Goal: Use online tool/utility: Utilize a website feature to perform a specific function

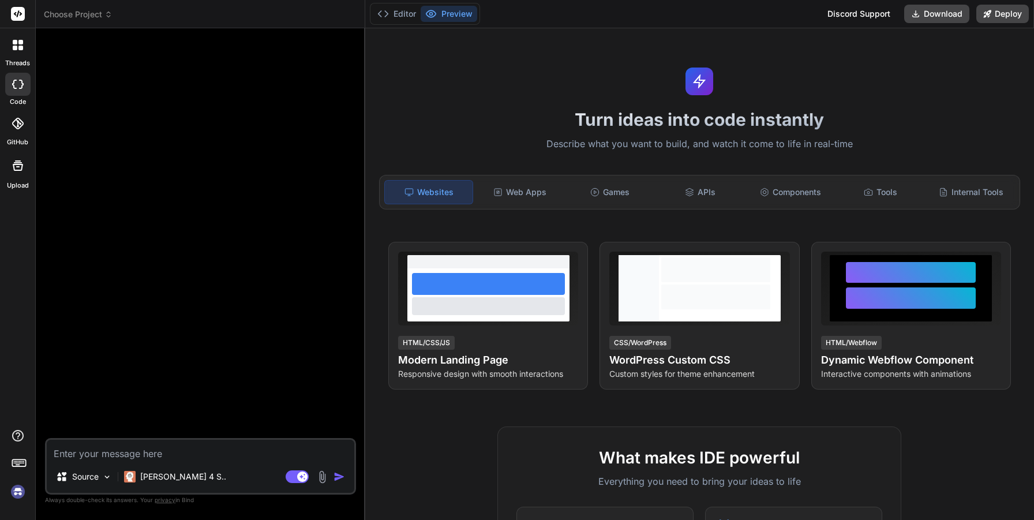
type textarea "x"
click at [267, 440] on textarea at bounding box center [200, 450] width 307 height 21
click at [247, 462] on div "Source [PERSON_NAME] 4 S.. Agent Mode. When this toggle is activated, AI automa…" at bounding box center [200, 466] width 311 height 57
click at [881, 70] on div "Turn ideas into code instantly Describe what you want to build, and watch it co…" at bounding box center [699, 274] width 669 height 492
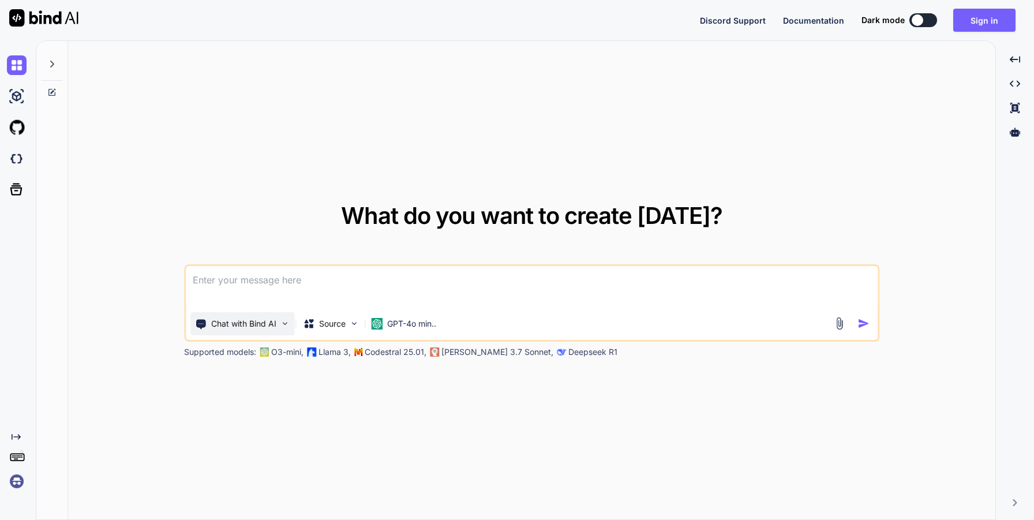
click at [275, 327] on p "Chat with Bind AI" at bounding box center [243, 324] width 65 height 12
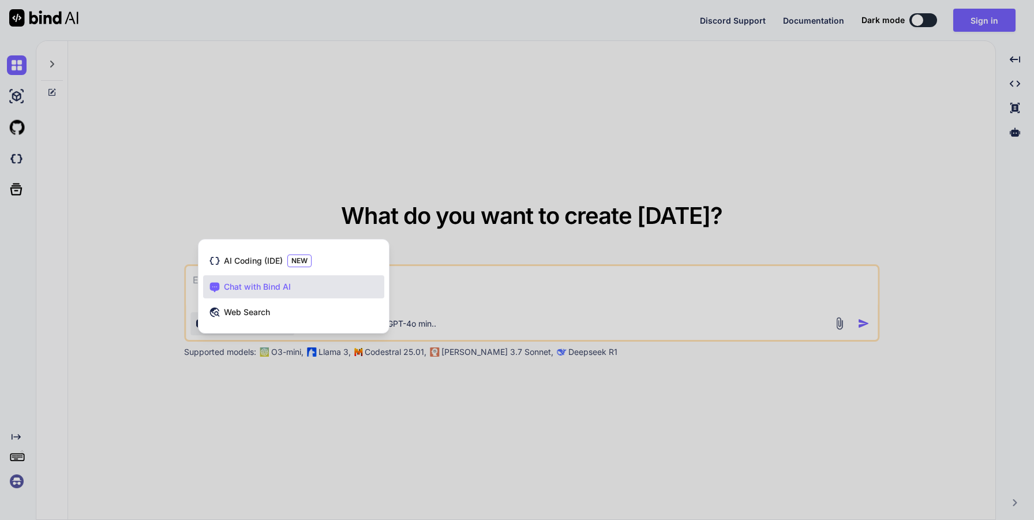
click at [363, 129] on div at bounding box center [517, 260] width 1034 height 520
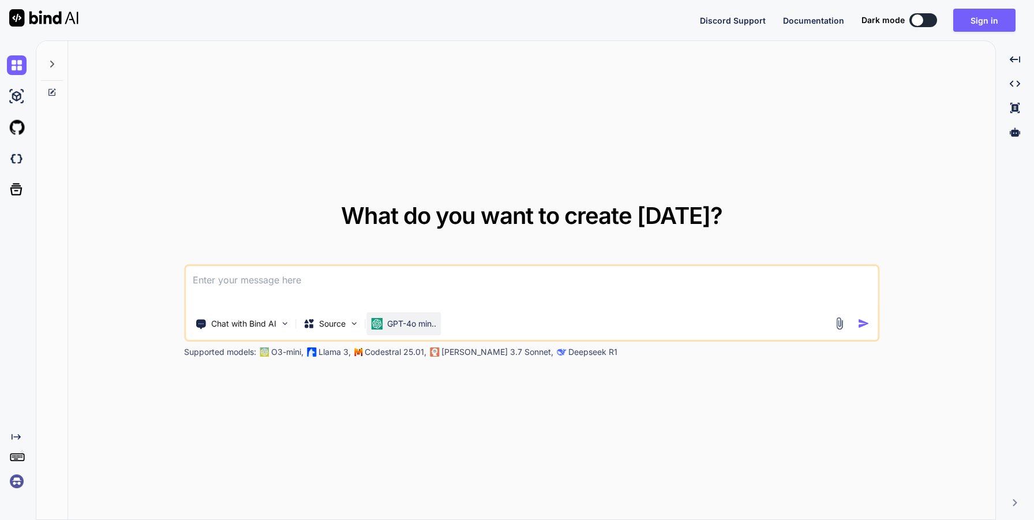
click at [424, 329] on div "GPT-4o min.." at bounding box center [403, 323] width 74 height 23
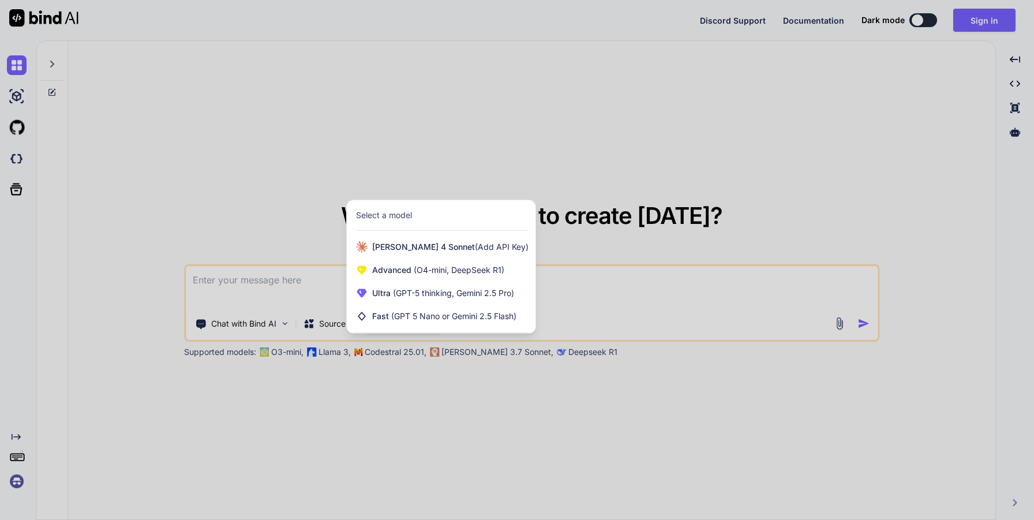
click at [270, 208] on div at bounding box center [517, 260] width 1034 height 520
type textarea "x"
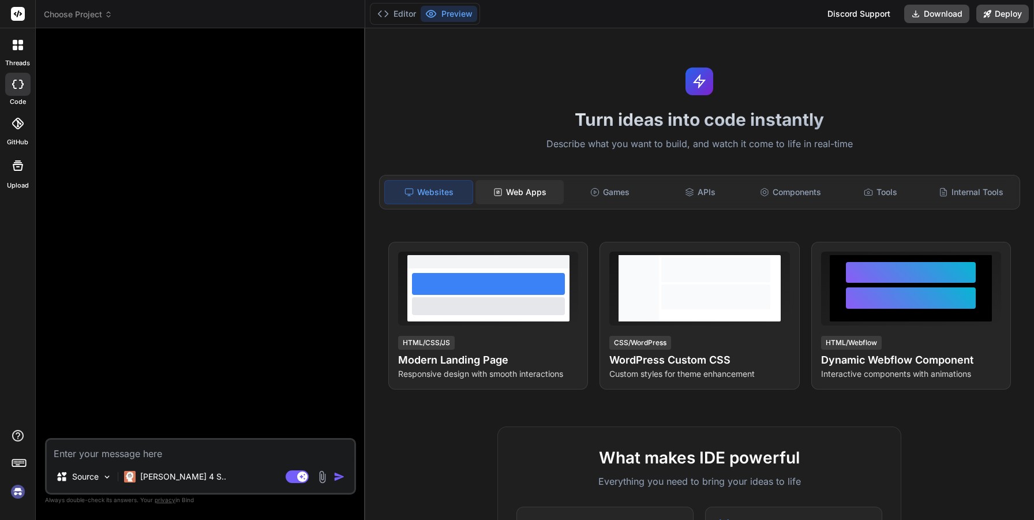
click at [531, 184] on div "Web Apps" at bounding box center [519, 192] width 88 height 24
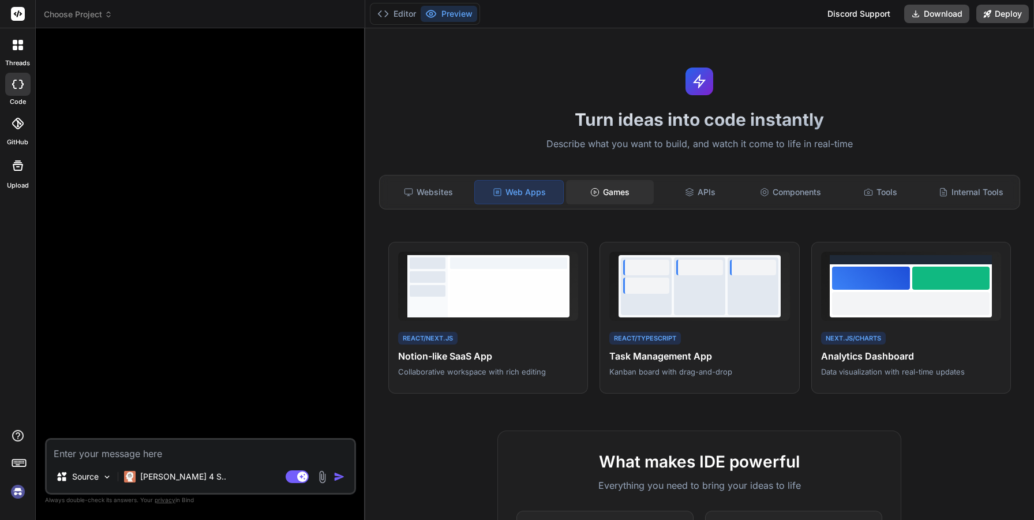
click at [621, 197] on div "Games" at bounding box center [610, 192] width 88 height 24
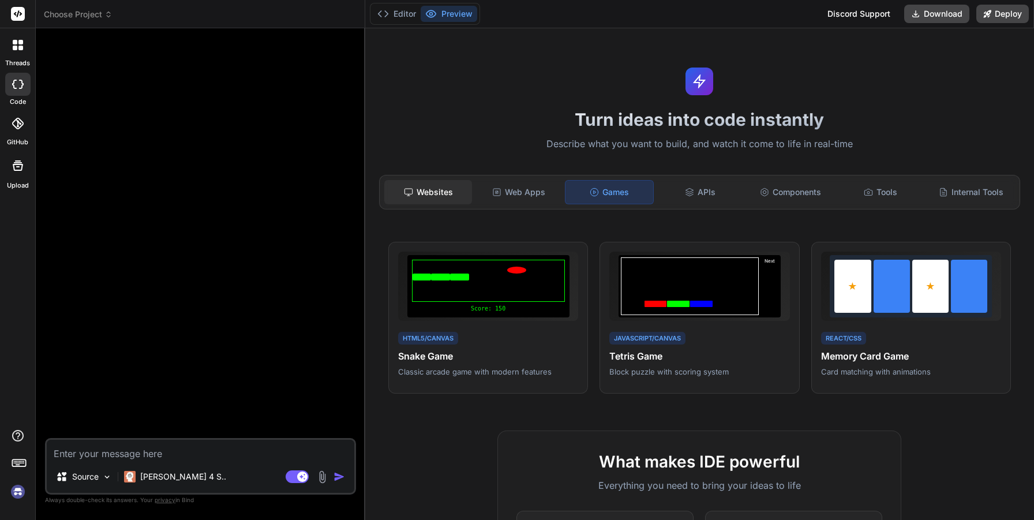
click at [449, 202] on div "Websites" at bounding box center [428, 192] width 88 height 24
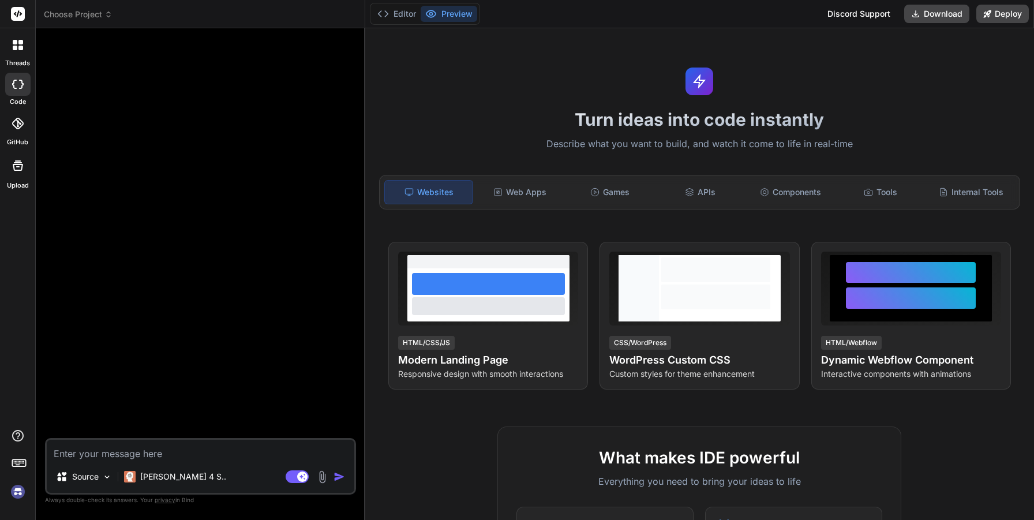
click at [21, 51] on div at bounding box center [18, 45] width 24 height 24
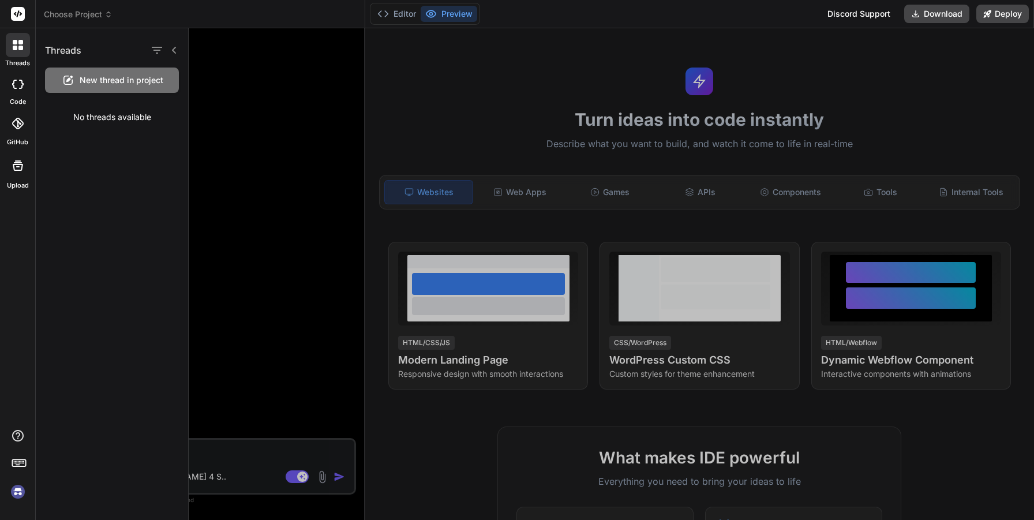
click at [18, 115] on div at bounding box center [17, 123] width 25 height 25
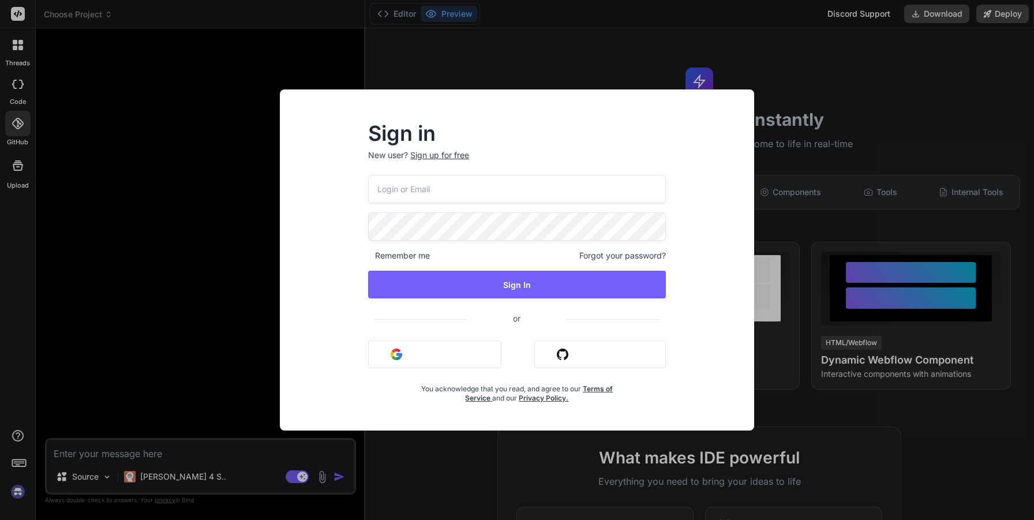
click at [19, 164] on div "Sign in New user? Sign up for free Remember me Forgot your password? Sign In or…" at bounding box center [517, 260] width 1034 height 520
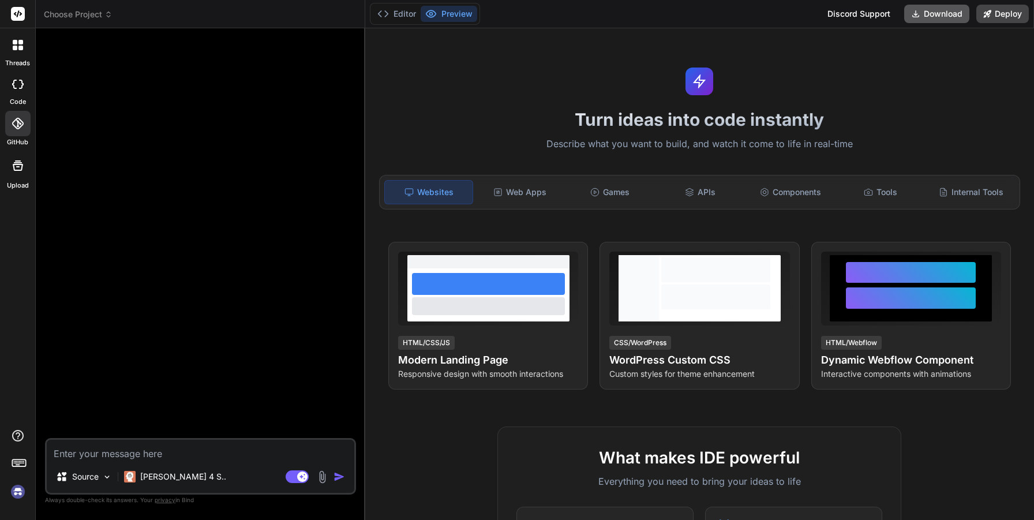
click at [951, 21] on button "Download" at bounding box center [936, 14] width 65 height 18
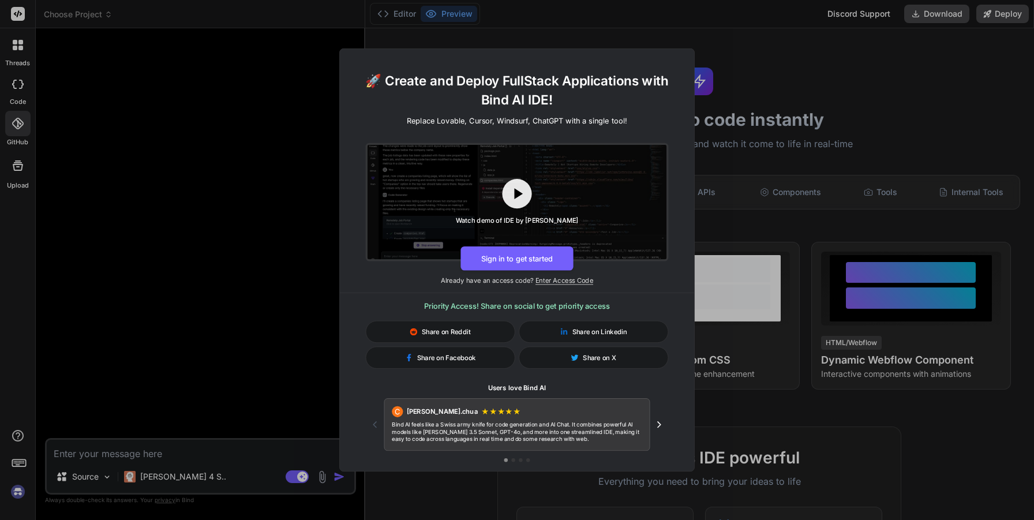
click at [618, 39] on div "🚀 Create and Deploy FullStack Applications with Bind AI IDE! Replace Lovable, C…" at bounding box center [517, 260] width 1034 height 520
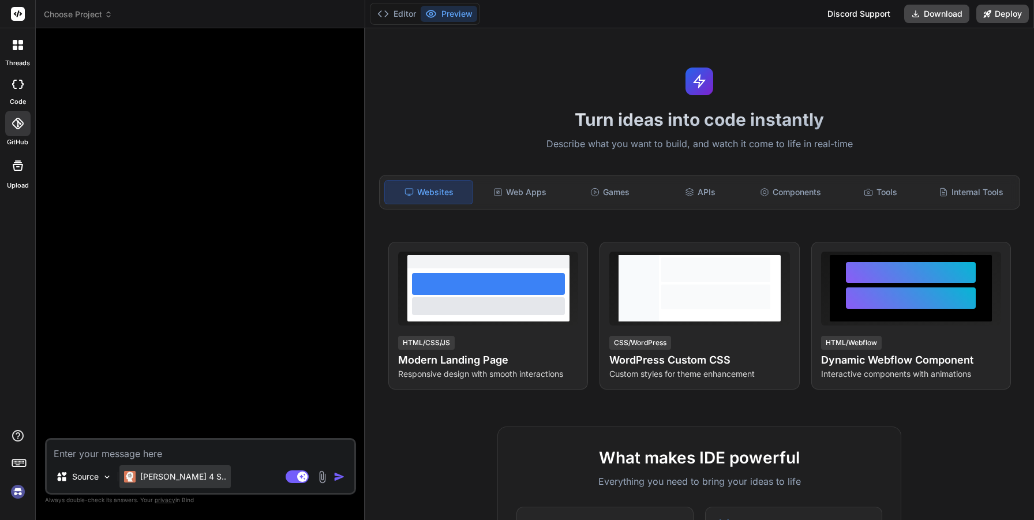
click at [155, 480] on p "[PERSON_NAME] 4 S.." at bounding box center [183, 477] width 86 height 12
type textarea "x"
